Goal: Task Accomplishment & Management: Use online tool/utility

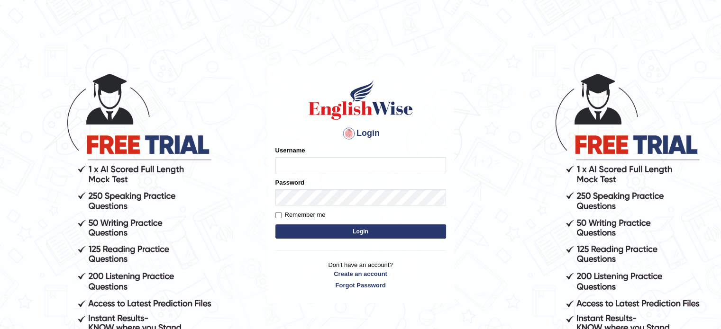
type input "DANNY7"
click at [341, 229] on button "Login" at bounding box center [360, 232] width 171 height 14
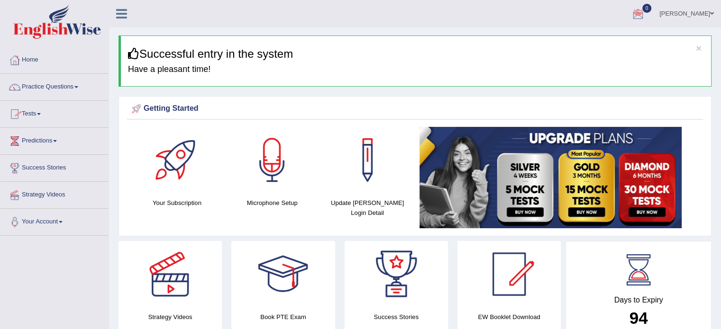
click at [46, 120] on link "Tests" at bounding box center [54, 113] width 108 height 24
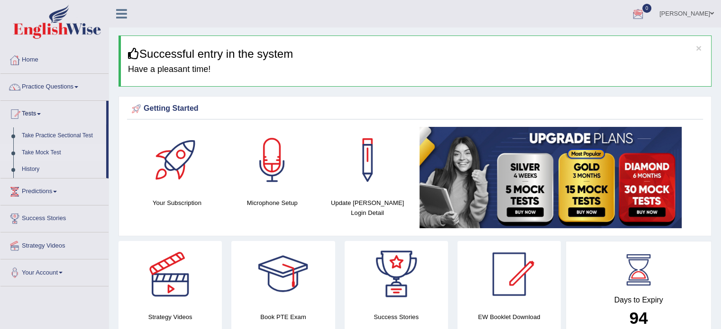
click at [40, 155] on link "Take Mock Test" at bounding box center [62, 153] width 89 height 17
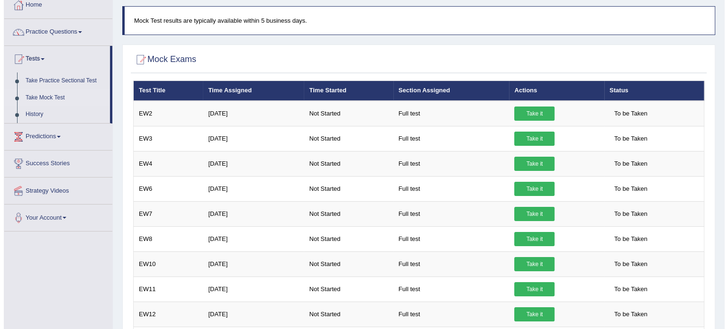
scroll to position [57, 0]
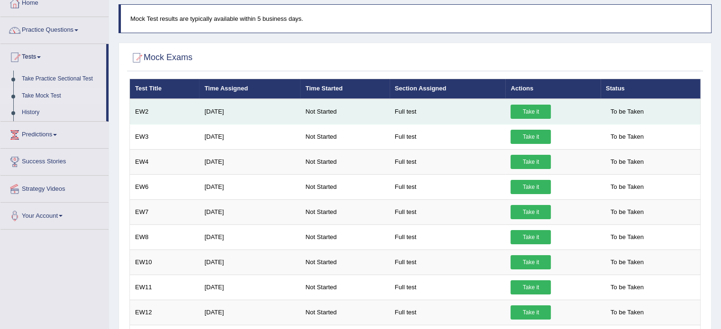
click at [532, 111] on link "Take it" at bounding box center [530, 112] width 40 height 14
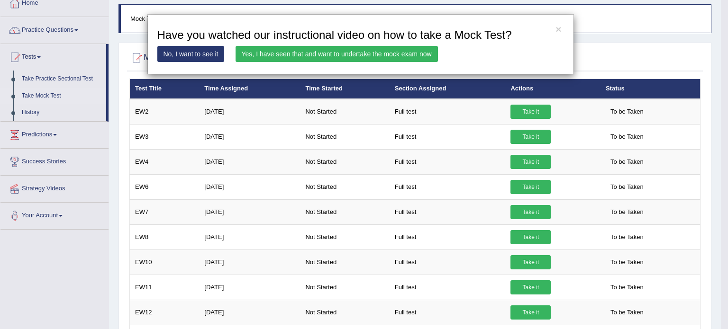
click at [307, 51] on link "Yes, I have seen that and want to undertake the mock exam now" at bounding box center [336, 54] width 202 height 16
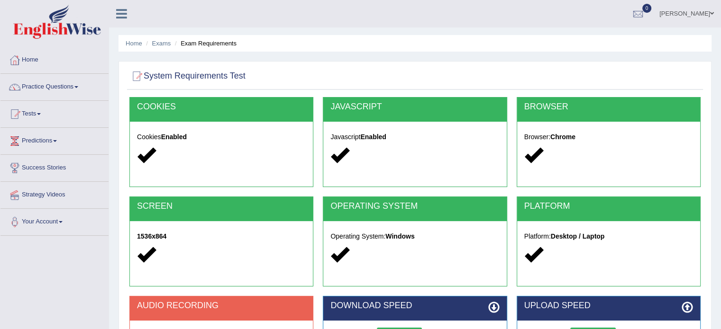
scroll to position [253, 0]
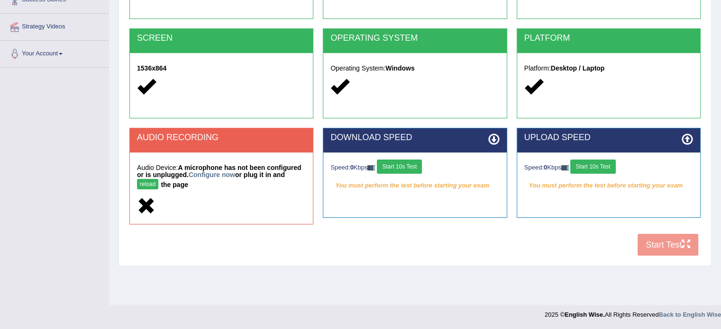
click at [150, 179] on button "reload" at bounding box center [147, 184] width 21 height 10
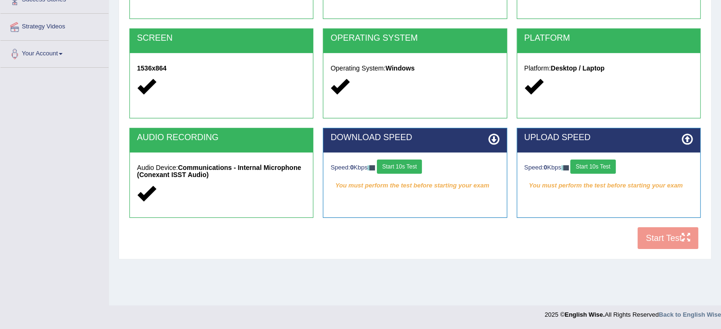
click at [396, 160] on button "Start 10s Test" at bounding box center [399, 167] width 45 height 14
click at [596, 160] on button "Start 10s Test" at bounding box center [592, 167] width 45 height 14
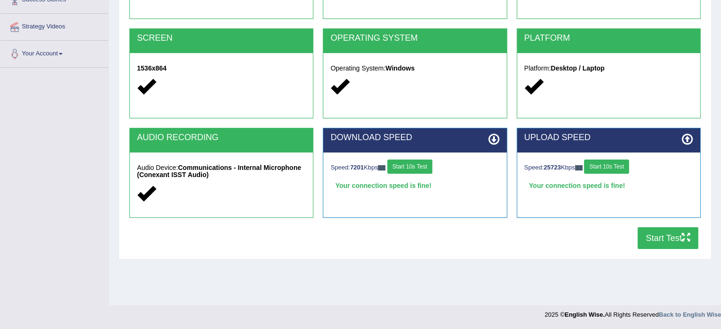
click at [660, 227] on button "Start Test" at bounding box center [667, 238] width 61 height 22
